Goal: Task Accomplishment & Management: Manage account settings

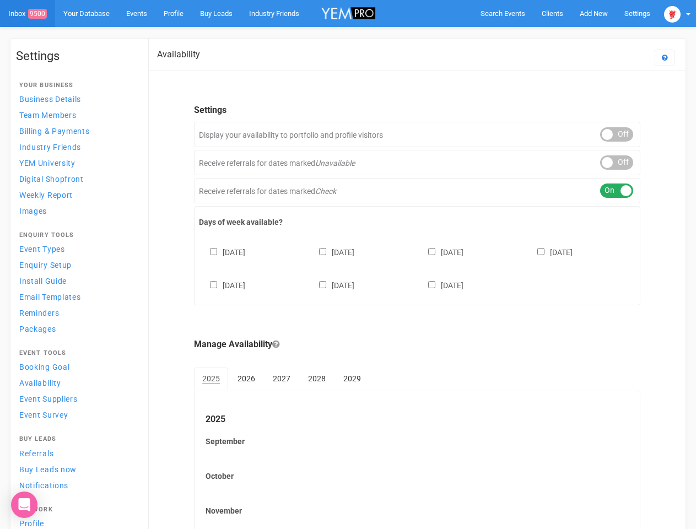
click at [348, 264] on div "[DATE] [DATE] [DATE] [DATE] [DATE] [DATE] [DATE]" at bounding box center [417, 263] width 436 height 66
click at [502, 13] on span "Search Events" at bounding box center [502, 13] width 45 height 8
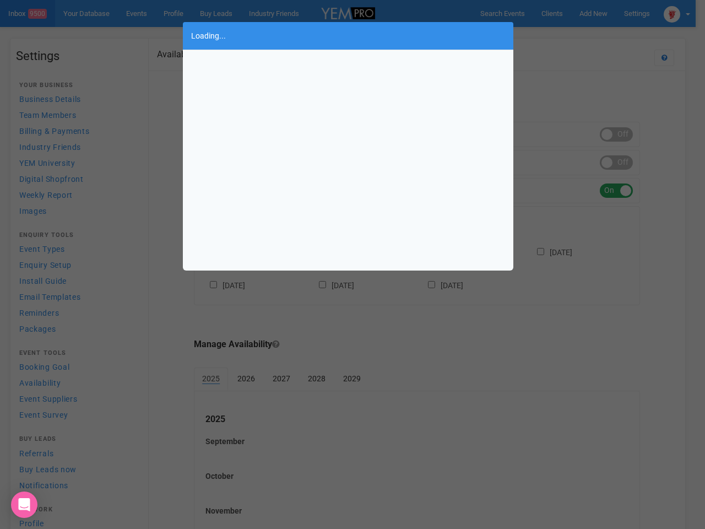
click at [593, 13] on div "Loading..." at bounding box center [352, 264] width 705 height 529
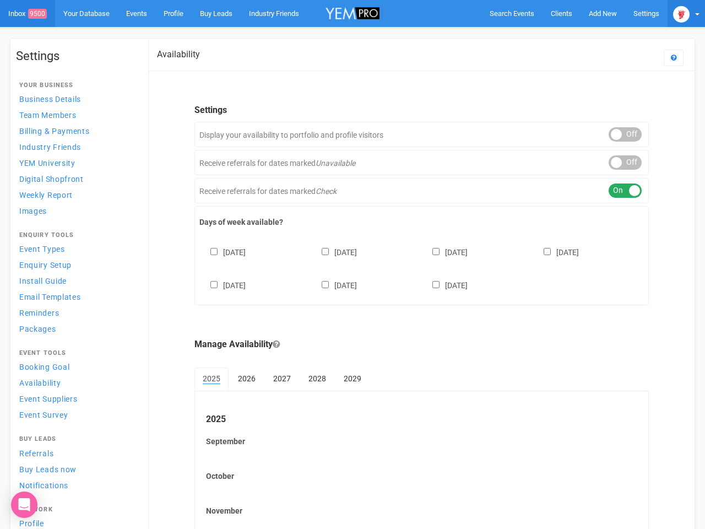
click at [677, 13] on img at bounding box center [681, 14] width 17 height 17
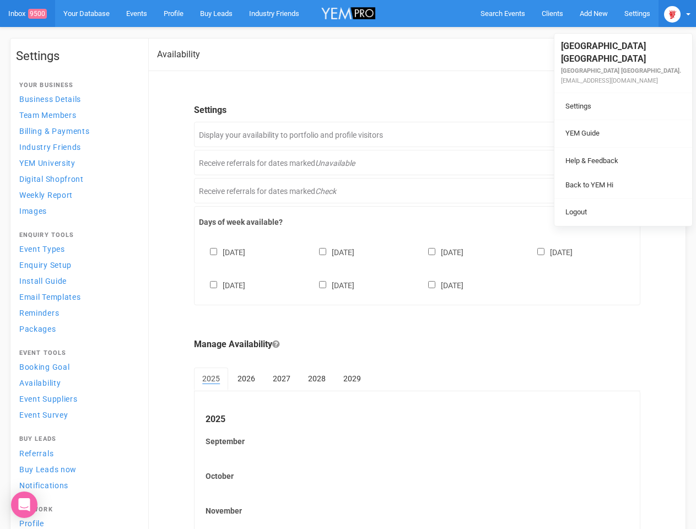
click at [616, 147] on li at bounding box center [623, 147] width 138 height 1
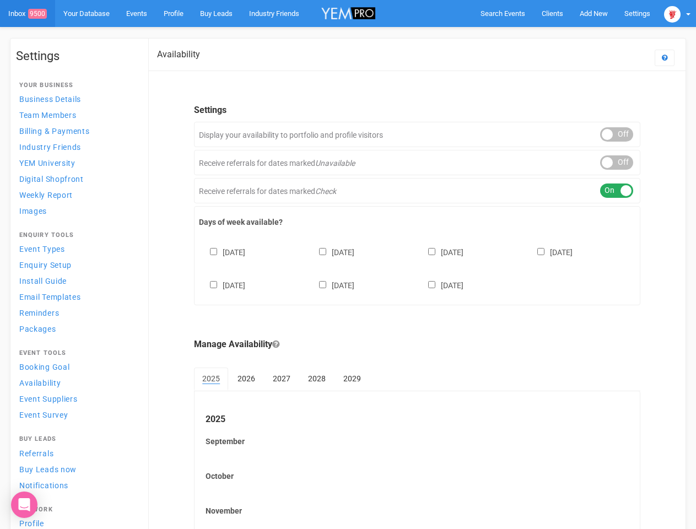
click at [616, 163] on li "Back to YEM Hi" at bounding box center [623, 173] width 138 height 21
click at [616, 191] on link "Logout" at bounding box center [623, 200] width 132 height 21
click at [417, 267] on div "[DATE] [DATE] [DATE] [DATE] [DATE] [DATE] [DATE]" at bounding box center [417, 263] width 436 height 66
